Goal: Information Seeking & Learning: Learn about a topic

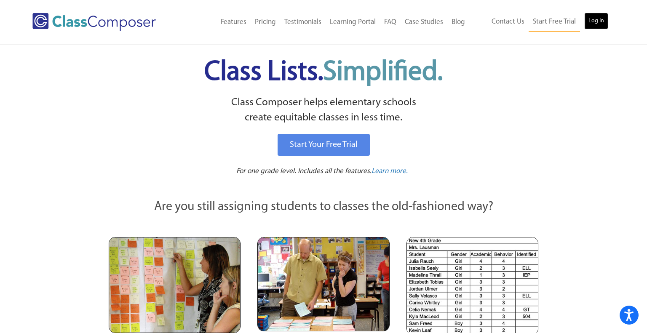
click at [600, 20] on link "Log In" at bounding box center [596, 21] width 24 height 17
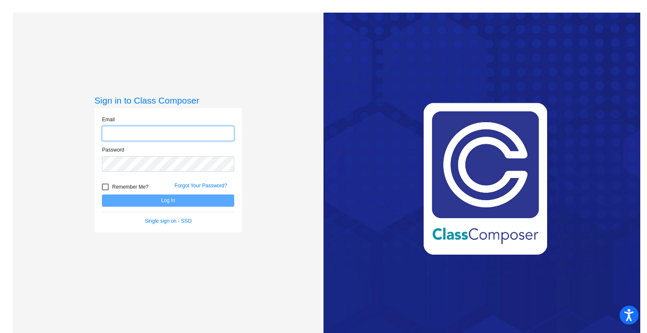
type input "millers@peabody.k12.ma.us"
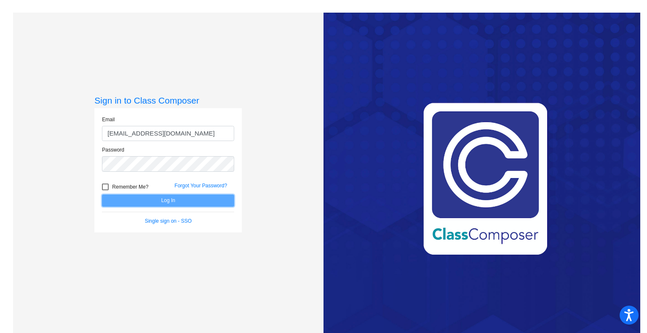
click at [168, 198] on button "Log In" at bounding box center [168, 201] width 132 height 12
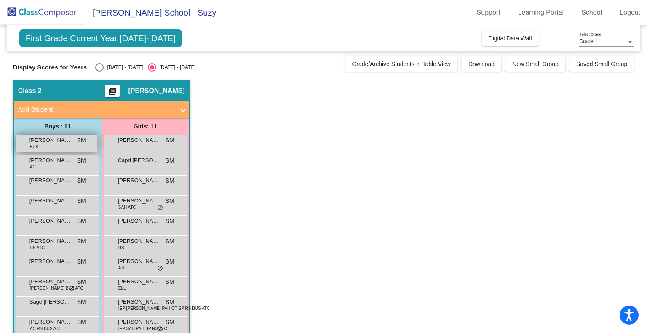
click at [59, 144] on span "Aaron Rowe" at bounding box center [50, 140] width 42 height 8
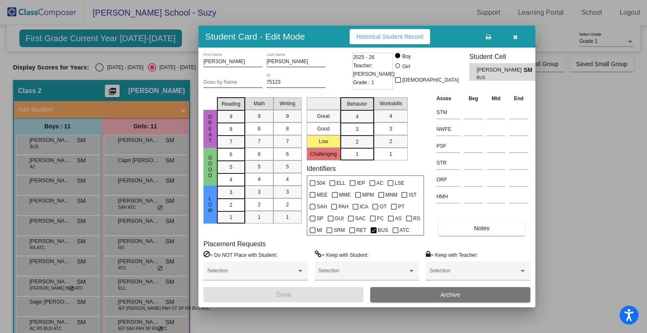
click at [381, 32] on button "Historical Student Record" at bounding box center [390, 36] width 80 height 15
click at [54, 164] on div at bounding box center [323, 166] width 647 height 333
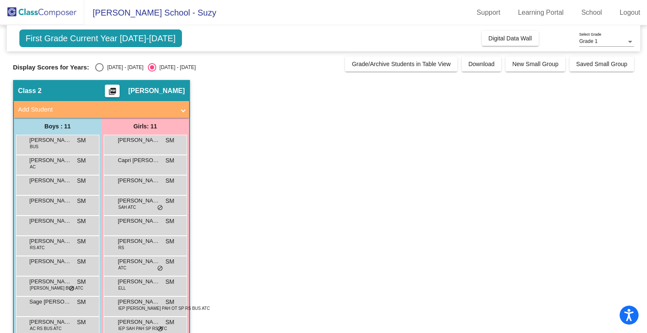
click at [54, 164] on div "Alexander Chipman AC SM lock do_not_disturb_alt" at bounding box center [56, 163] width 80 height 17
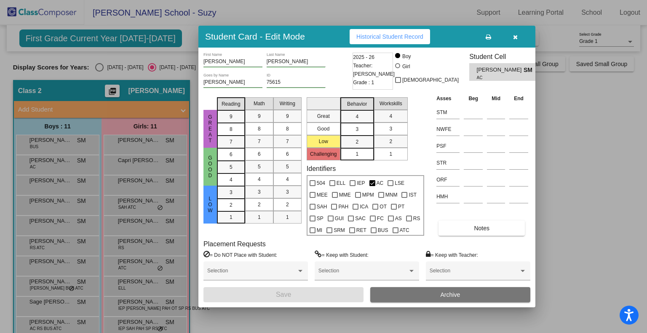
click at [385, 37] on span "Historical Student Record" at bounding box center [389, 36] width 67 height 7
click at [515, 37] on icon "button" at bounding box center [515, 37] width 5 height 6
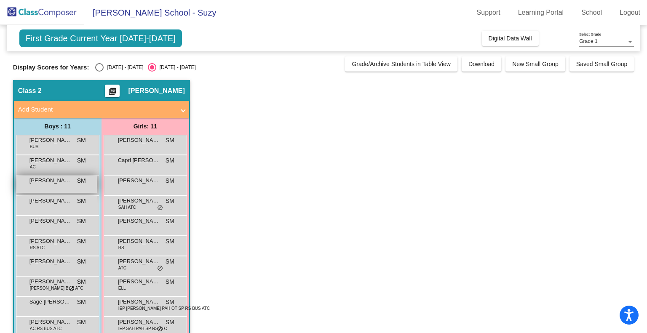
click at [70, 185] on div "Brayden Greene SM lock do_not_disturb_alt" at bounding box center [56, 184] width 80 height 17
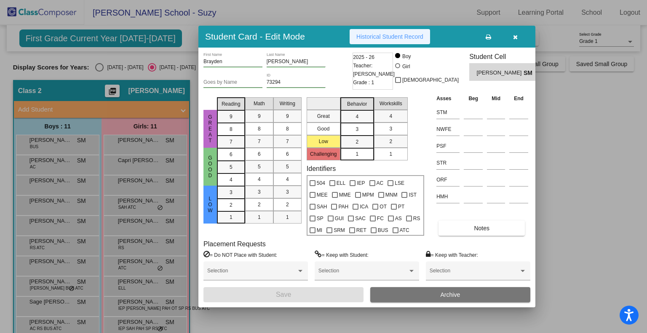
click at [370, 36] on span "Historical Student Record" at bounding box center [389, 36] width 67 height 7
